Goal: Check status

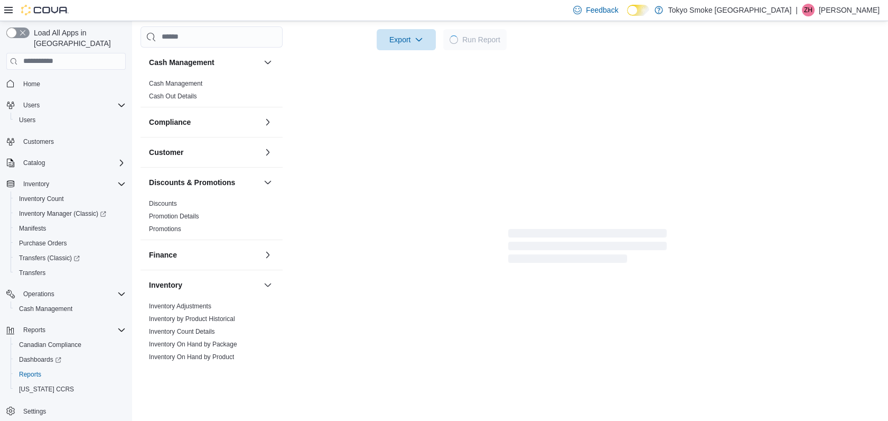
scroll to position [512, 0]
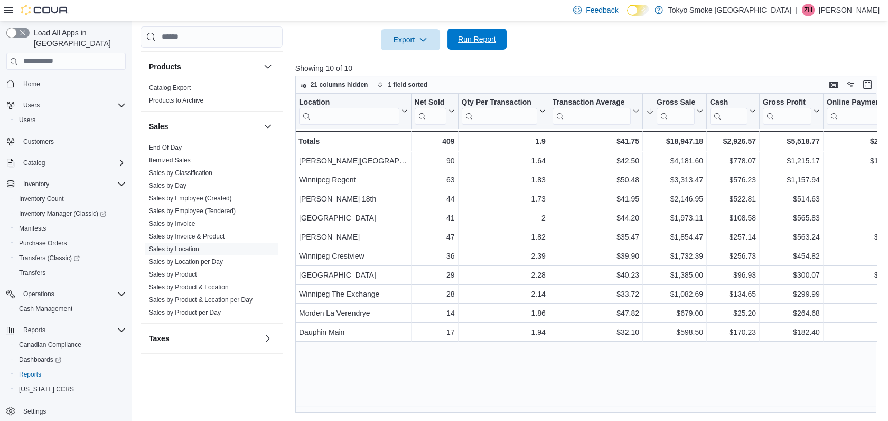
click at [460, 48] on span "Run Report" at bounding box center [477, 39] width 47 height 21
click at [471, 38] on span "Run Report" at bounding box center [477, 39] width 38 height 11
click at [472, 37] on span "Run Report" at bounding box center [477, 39] width 38 height 11
drag, startPoint x: 471, startPoint y: 37, endPoint x: 440, endPoint y: 2, distance: 46.4
click at [471, 38] on span "Run Report" at bounding box center [477, 39] width 38 height 11
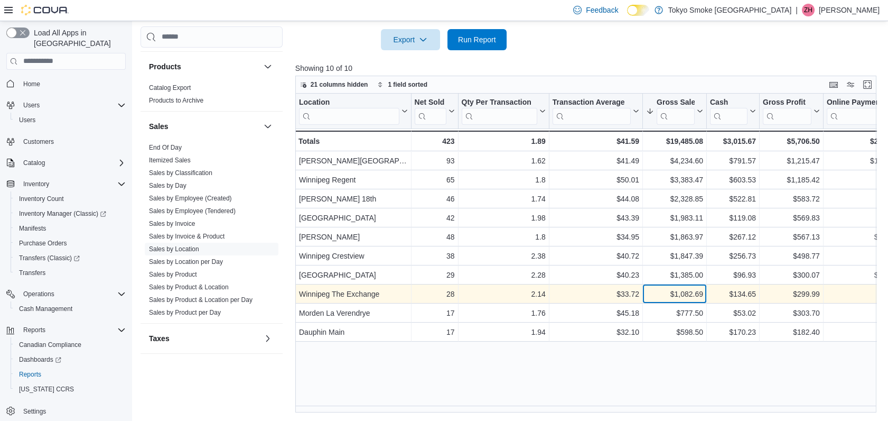
click at [693, 285] on div "$1,082.69 - Gross Sales, column 5, row 8" at bounding box center [675, 293] width 64 height 19
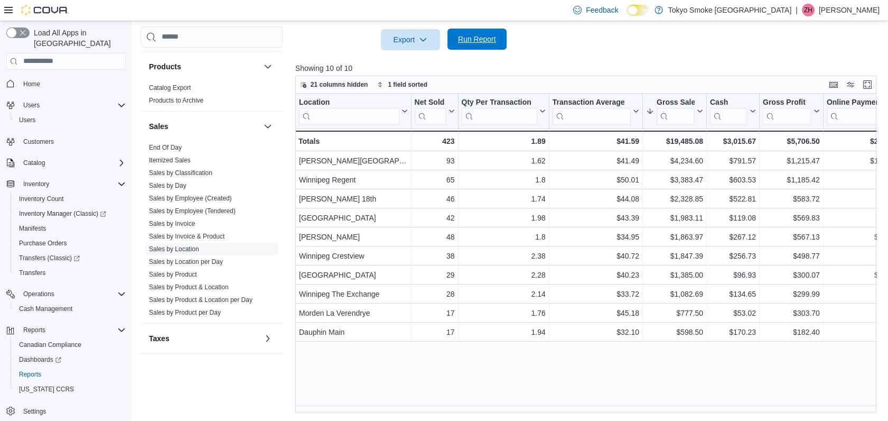
click at [479, 34] on span "Run Report" at bounding box center [477, 39] width 47 height 21
click at [479, 32] on span "Run Report" at bounding box center [477, 39] width 47 height 21
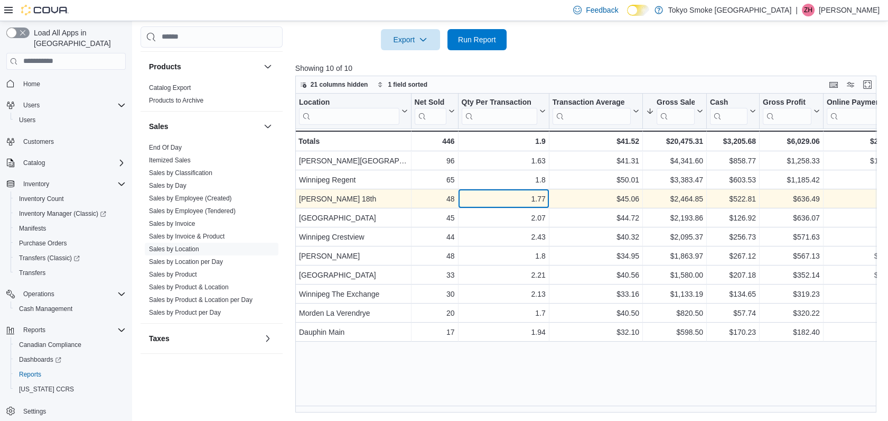
click at [527, 193] on div "1.77" at bounding box center [503, 198] width 84 height 13
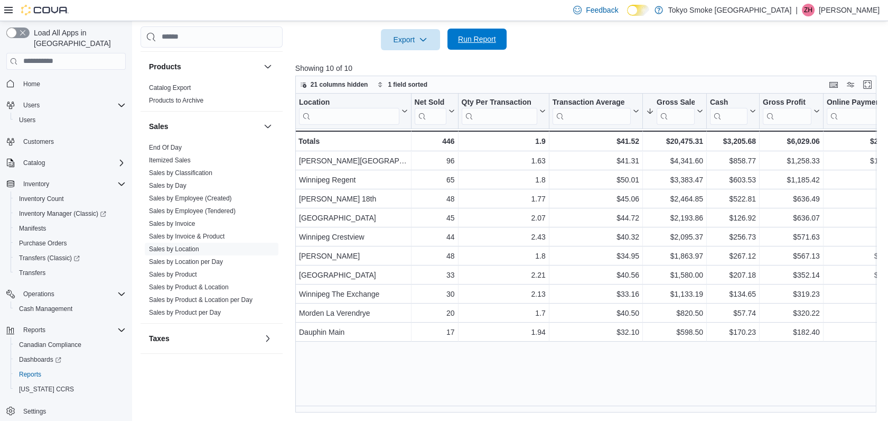
click at [484, 35] on span "Run Report" at bounding box center [477, 39] width 38 height 11
click at [491, 32] on span "Run Report" at bounding box center [477, 39] width 47 height 21
click at [499, 36] on span "Run Report" at bounding box center [477, 39] width 47 height 21
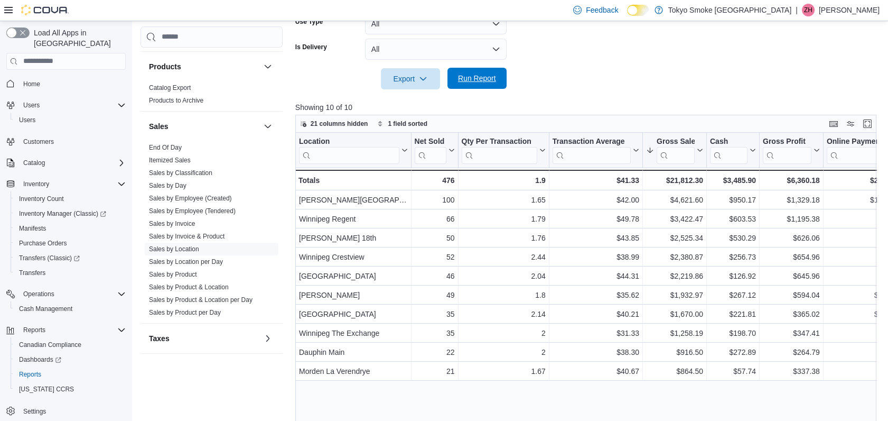
scroll to position [279, 0]
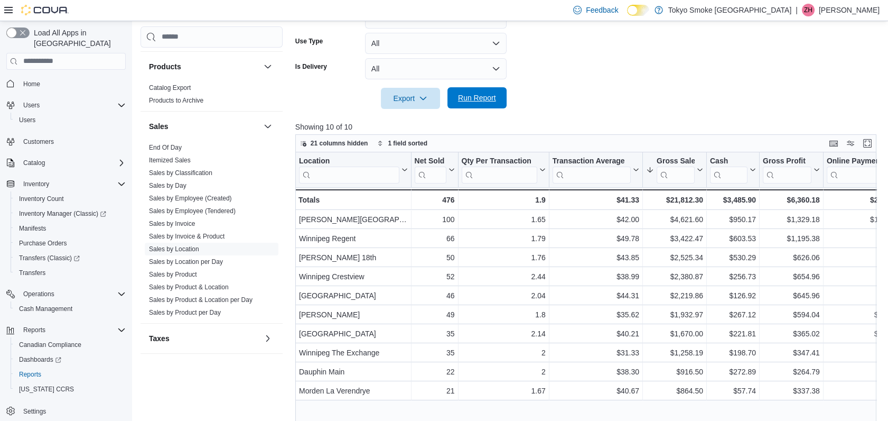
click at [488, 99] on span "Run Report" at bounding box center [477, 97] width 38 height 11
